Goal: Find specific page/section: Find specific page/section

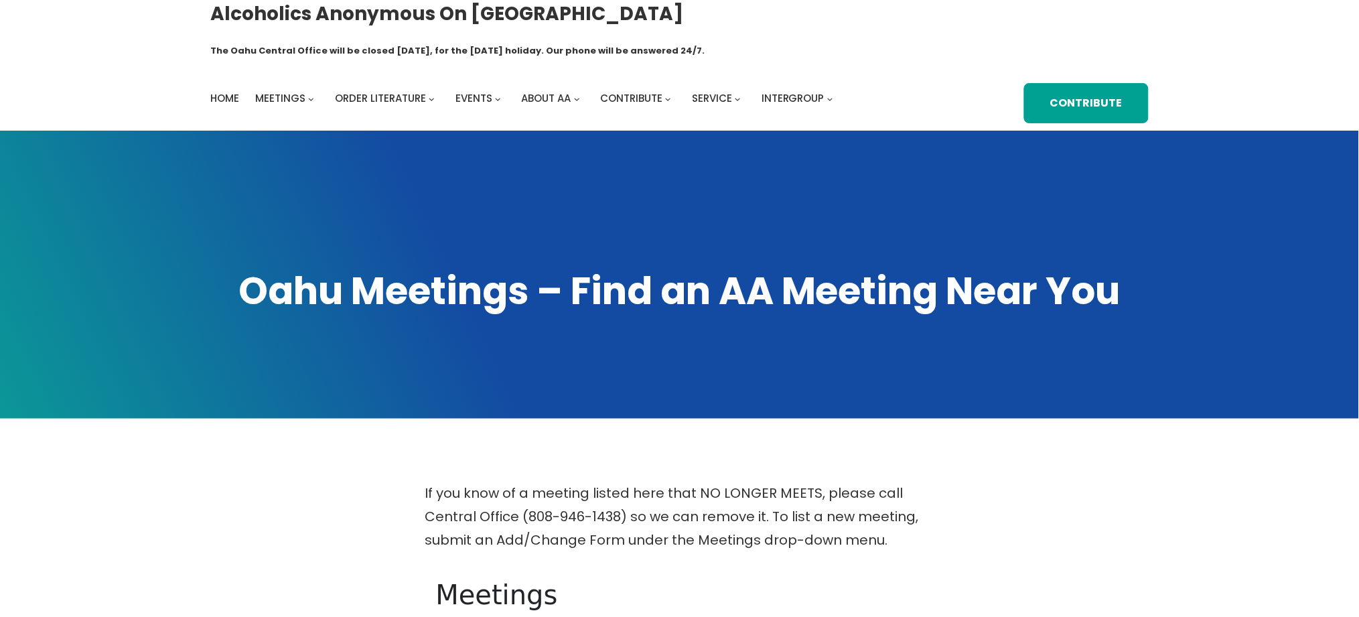
scroll to position [446, 0]
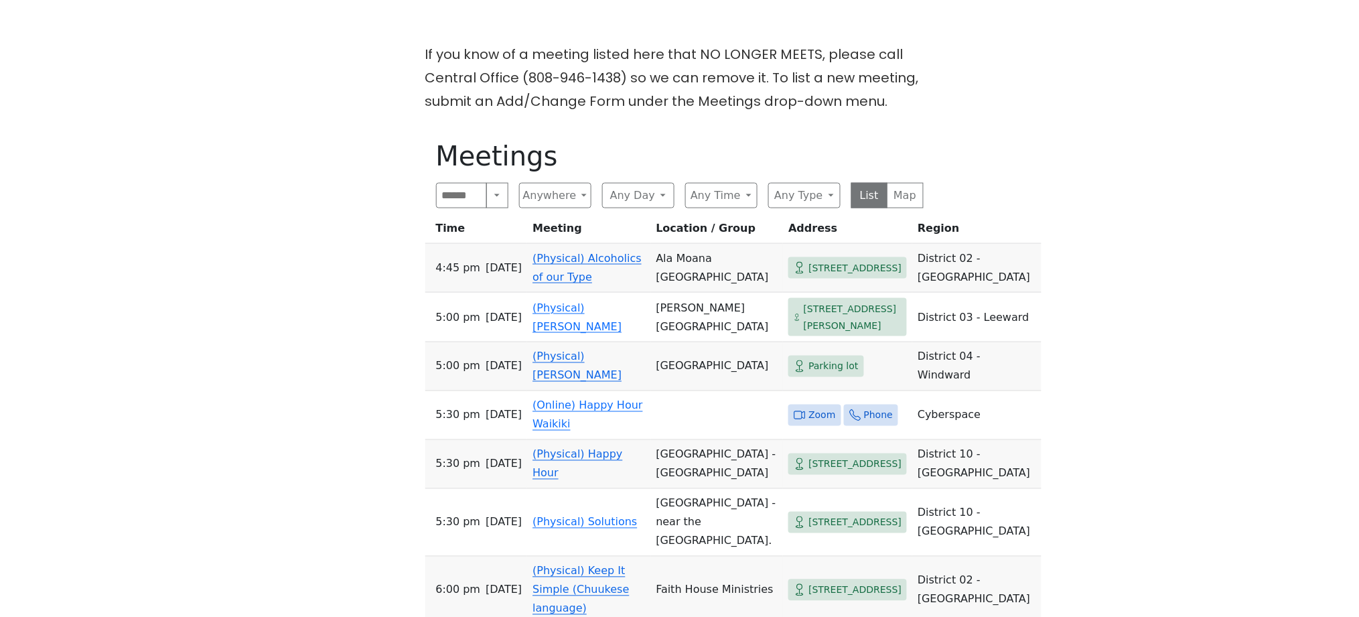
drag, startPoint x: 465, startPoint y: 188, endPoint x: 454, endPoint y: 183, distance: 12.1
click at [465, 181] on div "Meetings Search Near Location Near Me Anywhere Anywhere Cyberspace 67 District …" at bounding box center [679, 496] width 509 height 735
click at [461, 183] on input "Search" at bounding box center [462, 195] width 52 height 25
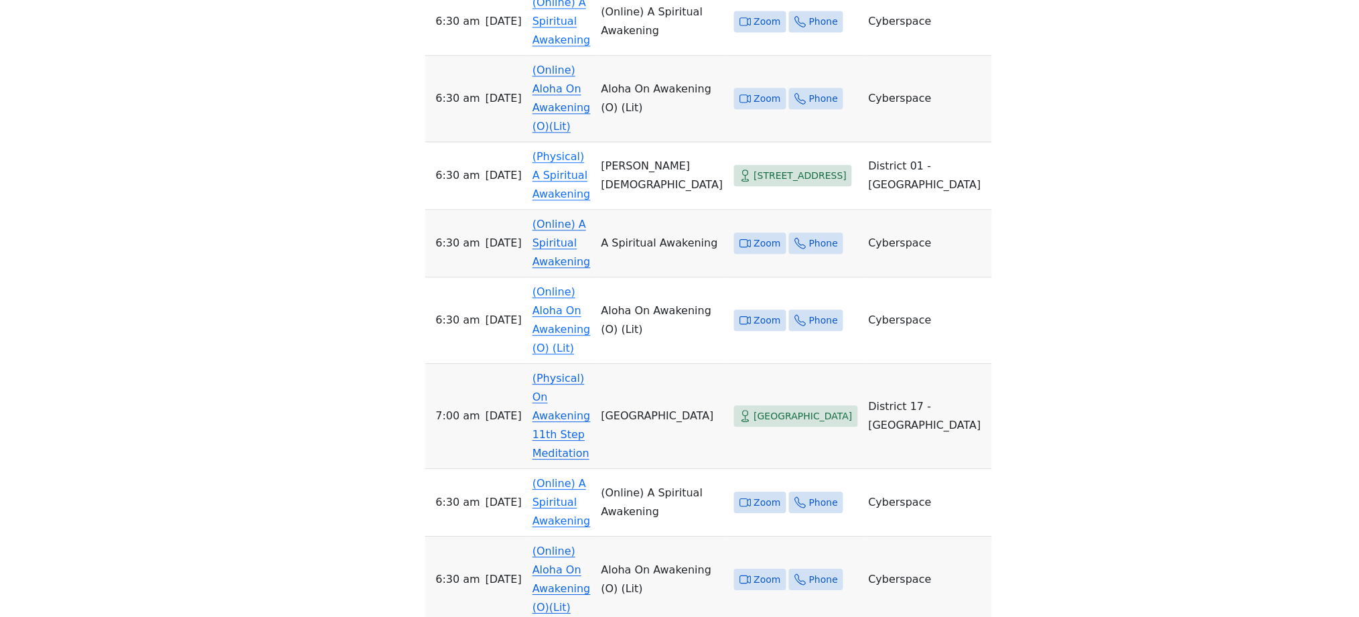
scroll to position [893, 0]
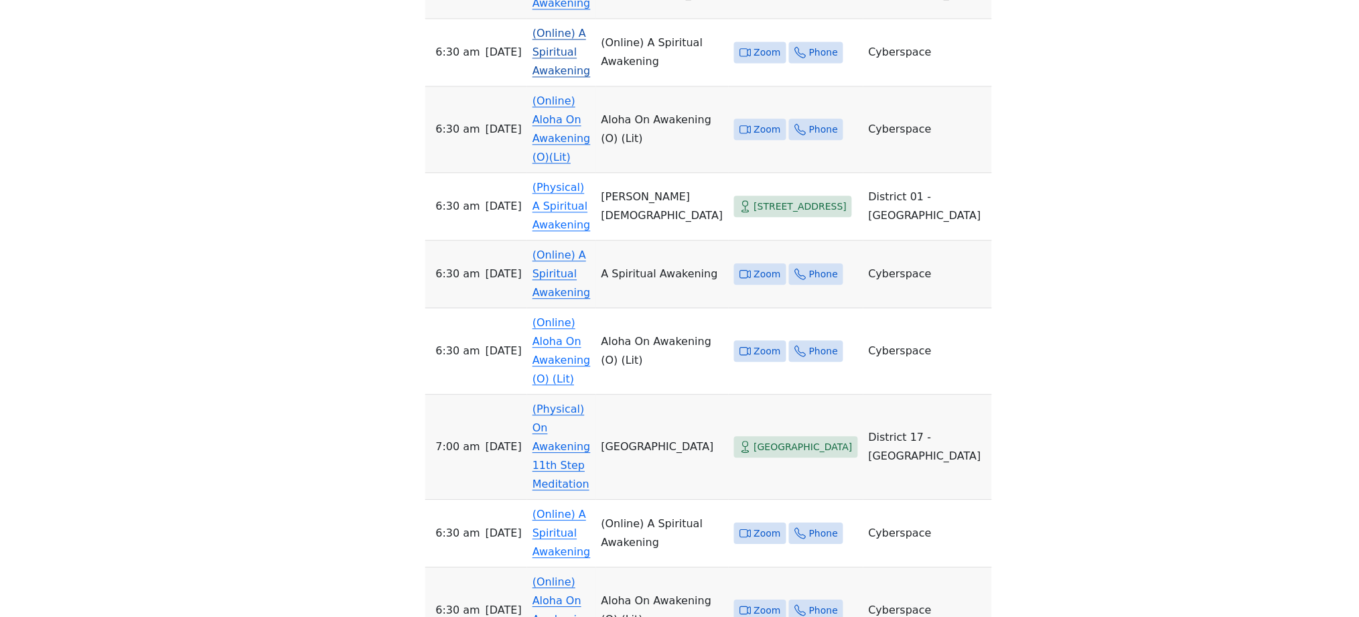
type input "**********"
